Goal: Task Accomplishment & Management: Complete application form

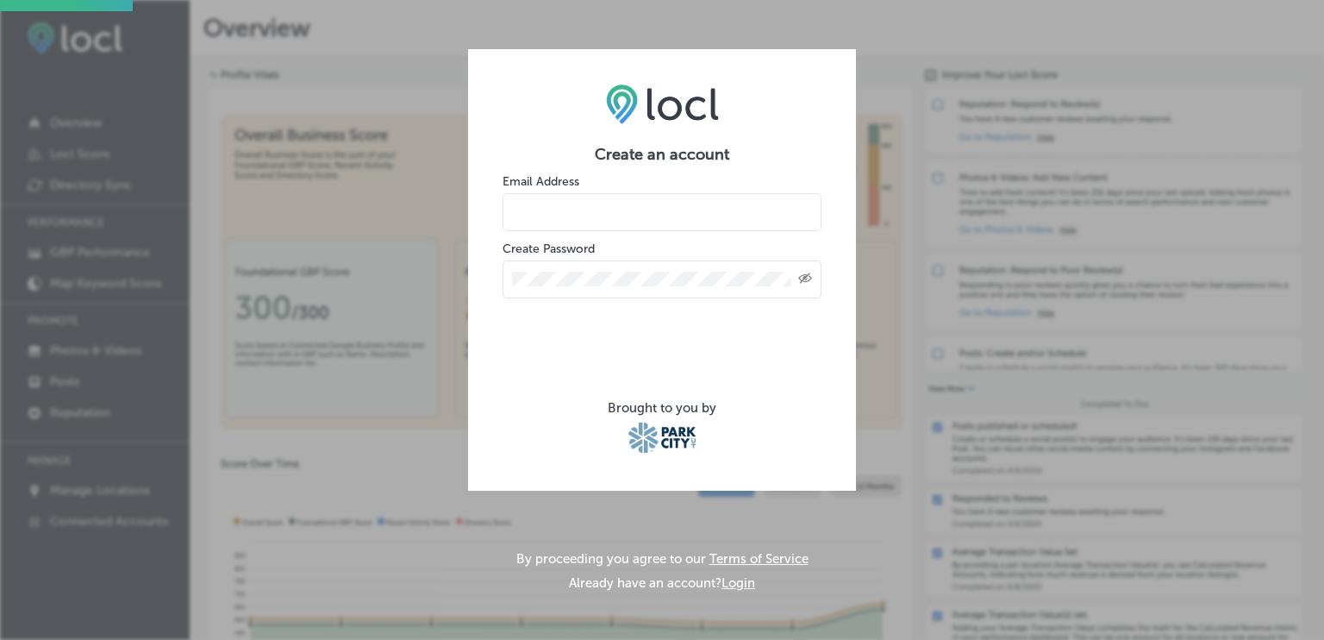
click at [559, 208] on input "email" at bounding box center [662, 212] width 319 height 38
type input "[EMAIL_ADDRESS][DOMAIN_NAME]"
click at [590, 270] on div "Created with Sketch." at bounding box center [662, 279] width 319 height 38
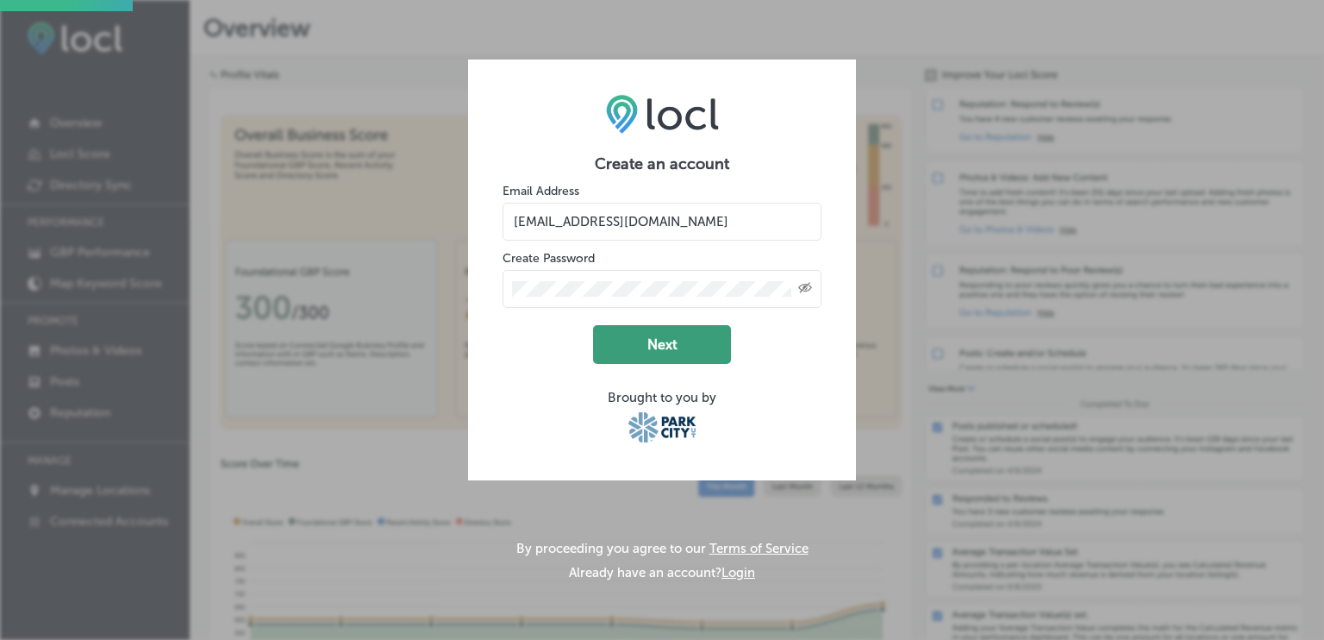
click at [629, 331] on button "Next" at bounding box center [662, 344] width 138 height 39
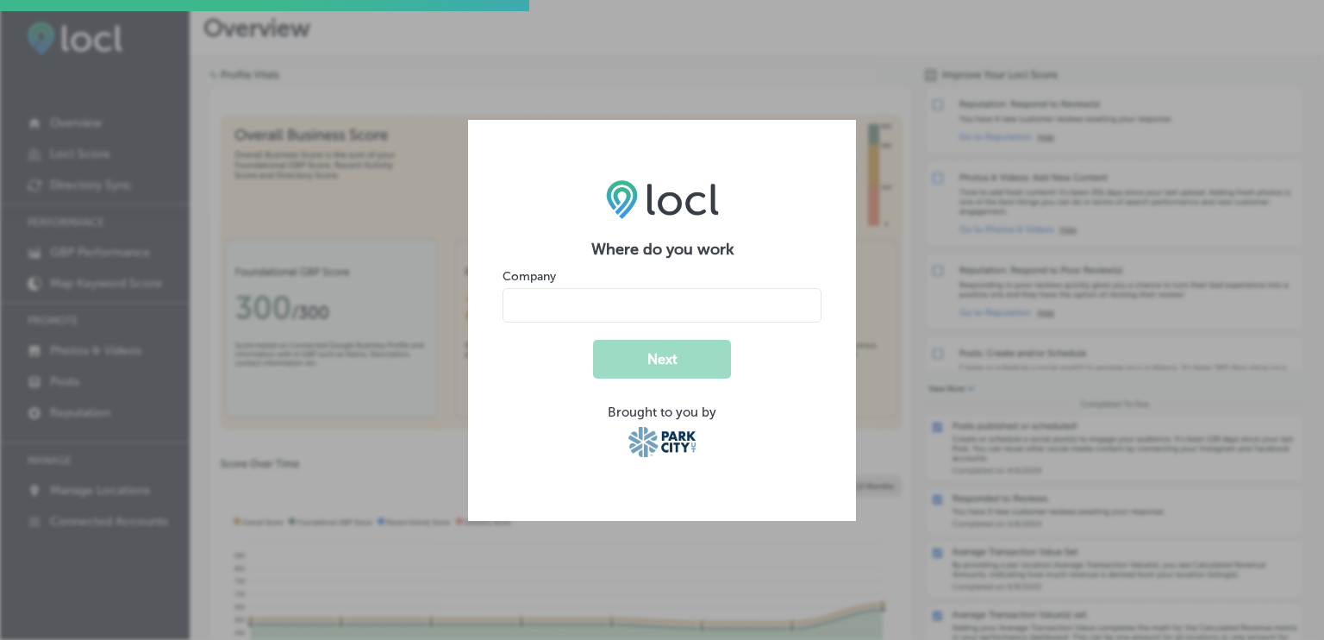
click at [635, 297] on input "name" at bounding box center [662, 305] width 319 height 34
type input "NABS Creative"
click at [648, 363] on button "Next" at bounding box center [662, 359] width 138 height 39
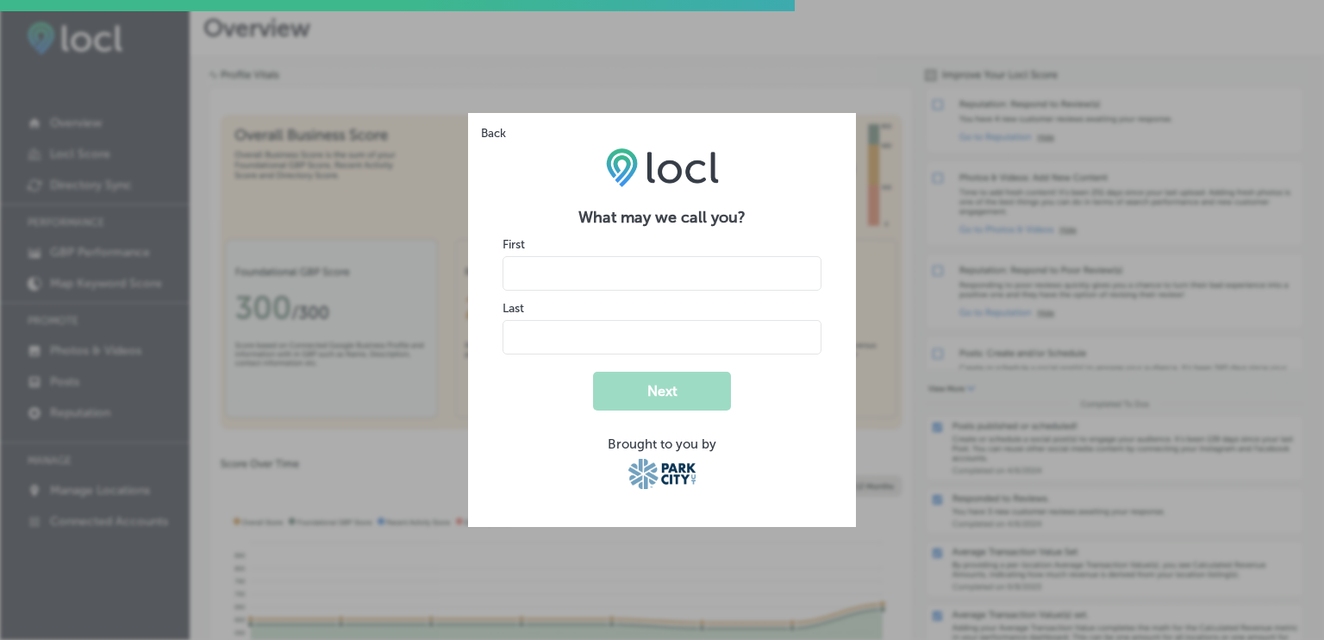
click at [565, 284] on input "name" at bounding box center [662, 273] width 319 height 34
type input "P"
click at [791, 56] on div "Back What may we call you? First Last Next Brought to you by" at bounding box center [662, 320] width 1324 height 640
